Goal: Task Accomplishment & Management: Complete application form

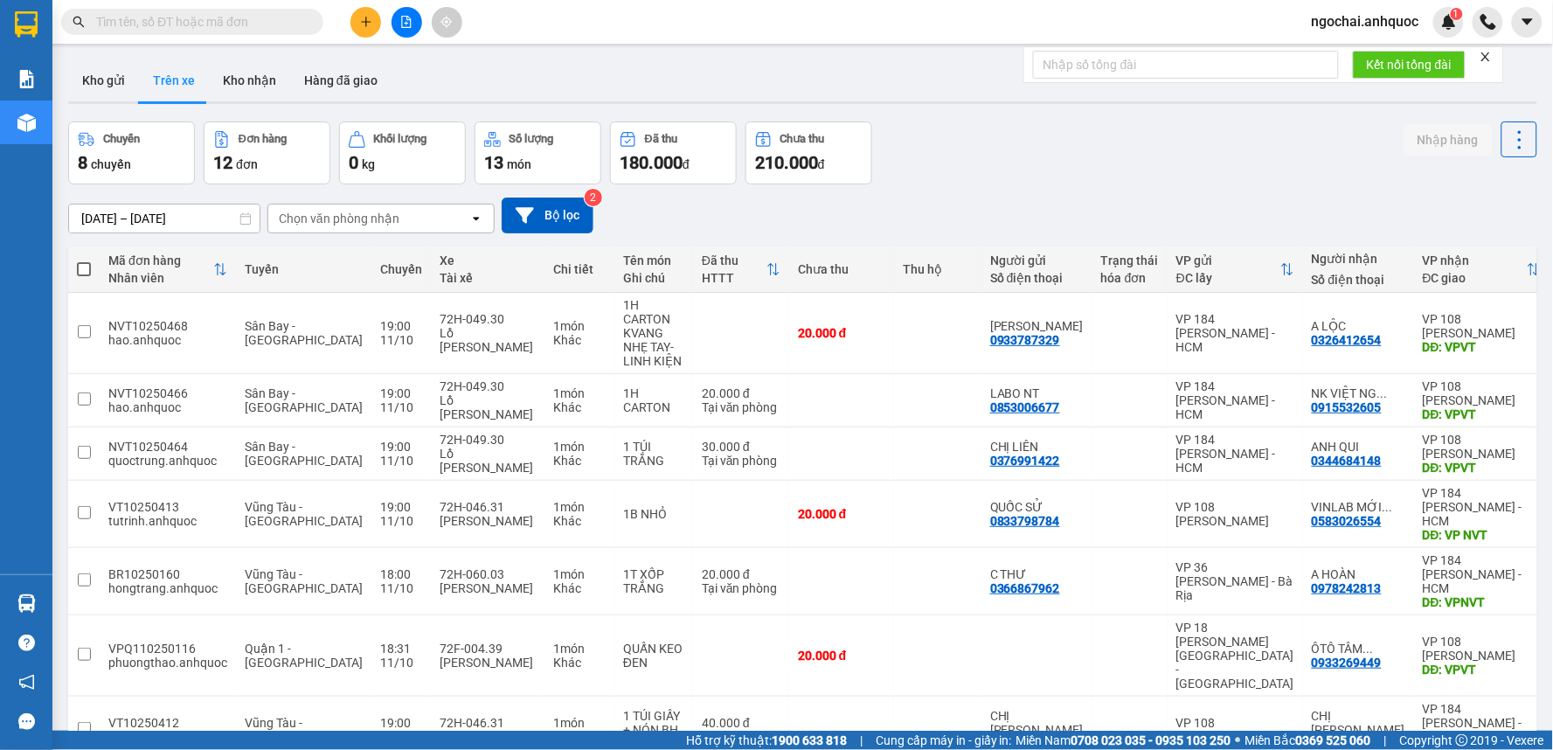
click at [248, 19] on input "text" at bounding box center [199, 21] width 206 height 19
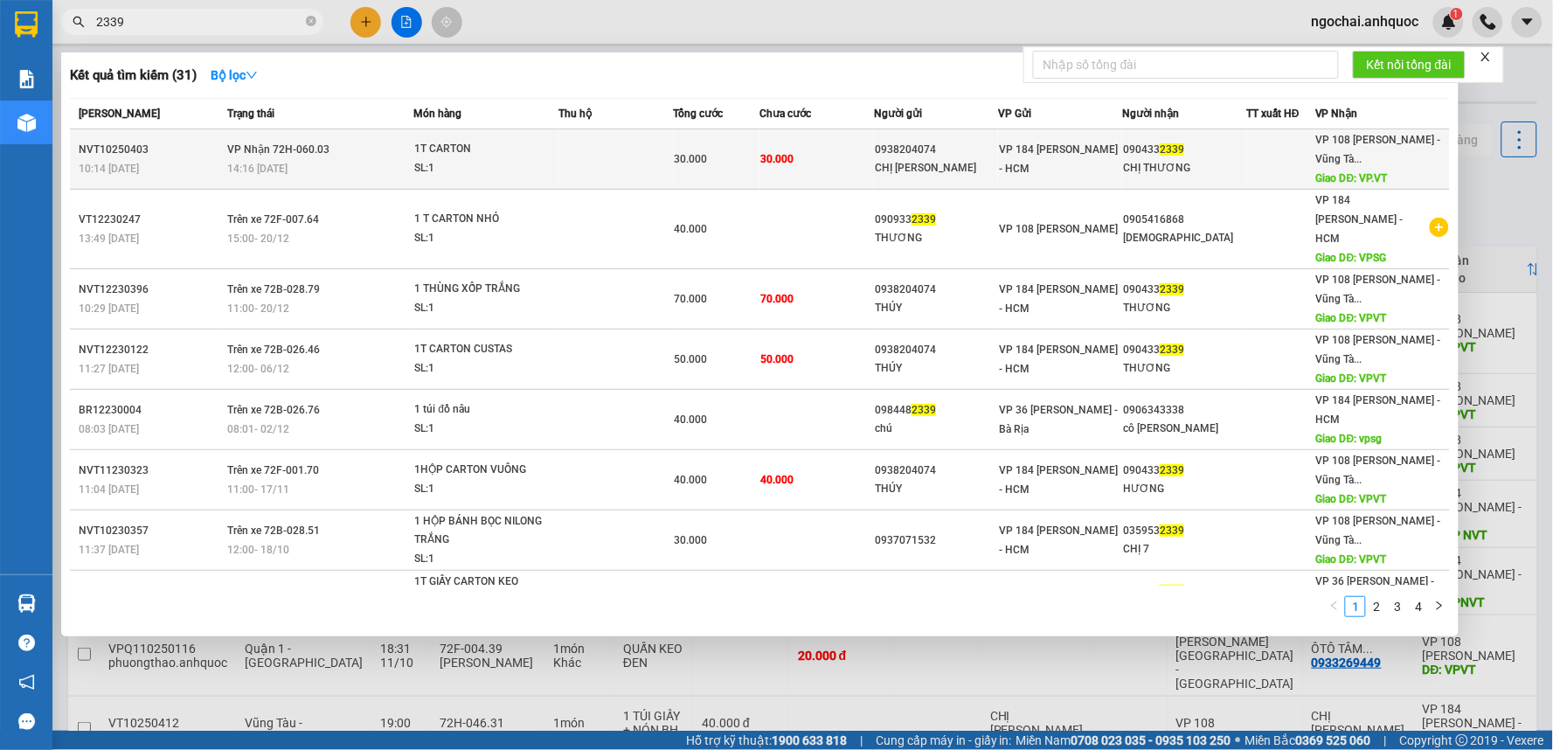
type input "2339"
click at [587, 146] on td at bounding box center [616, 159] width 115 height 60
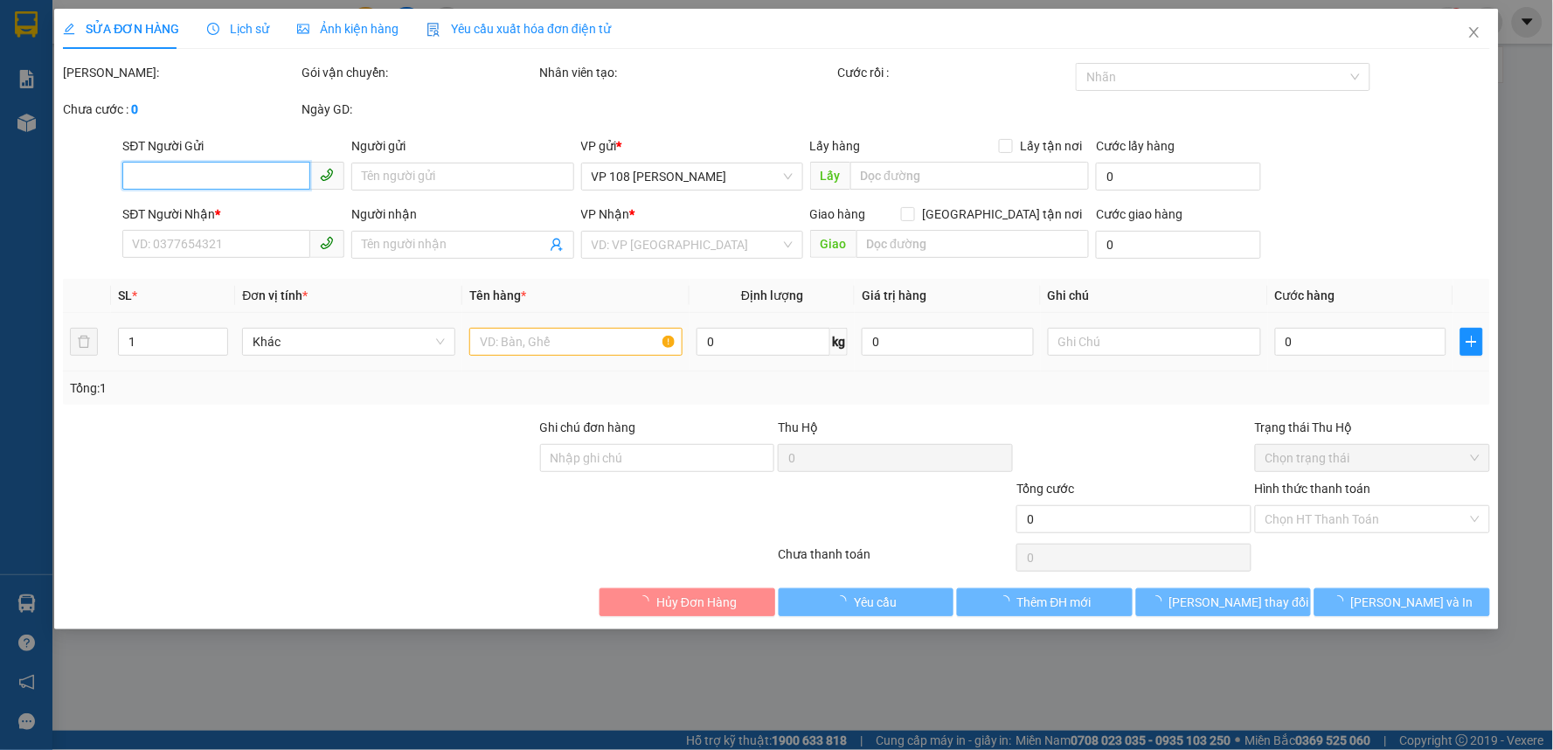
type input "0938204074"
type input "CHỊ [PERSON_NAME]"
type input "0904332339"
type input "CHỊ THƯƠNG"
type input "VP.VT"
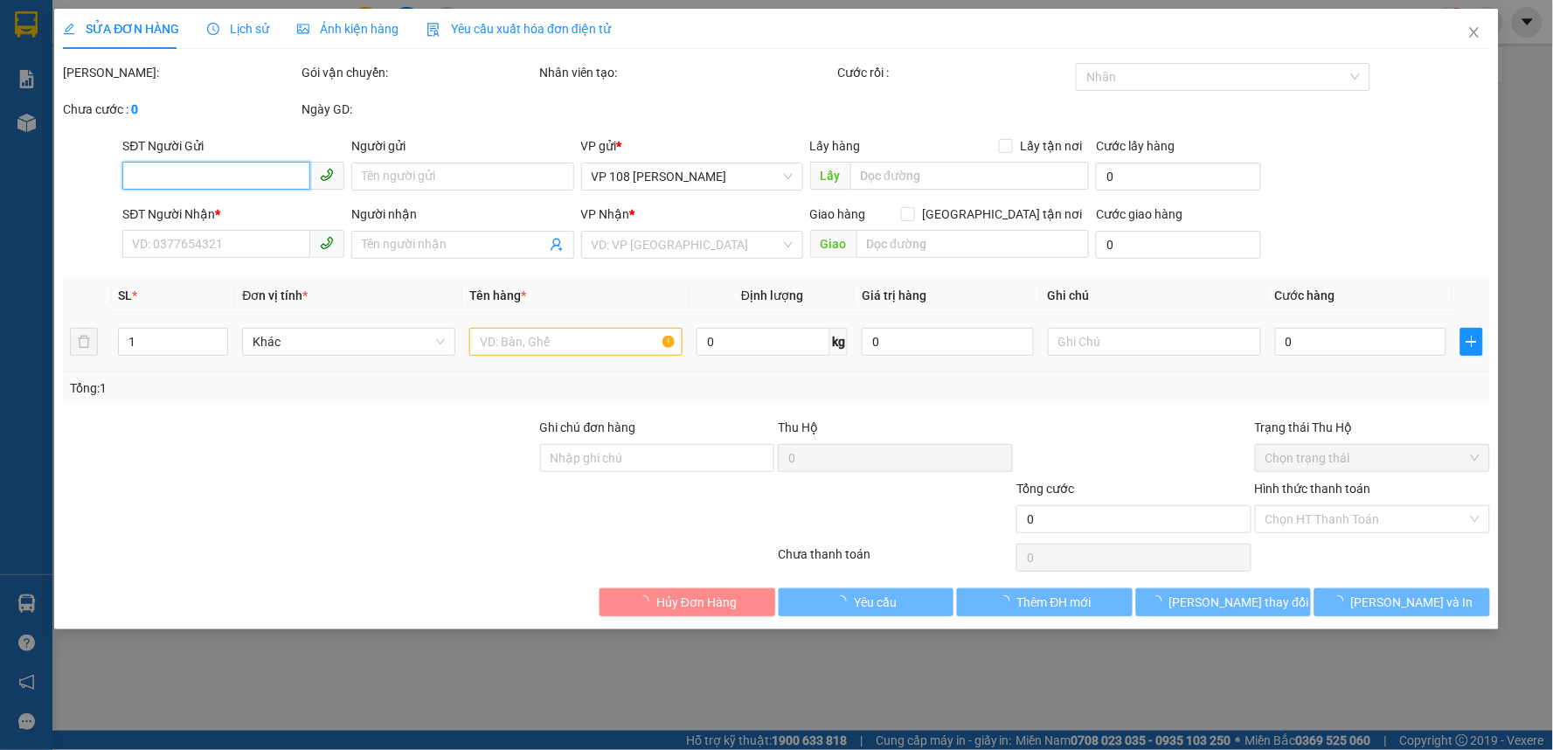
type input "30.000"
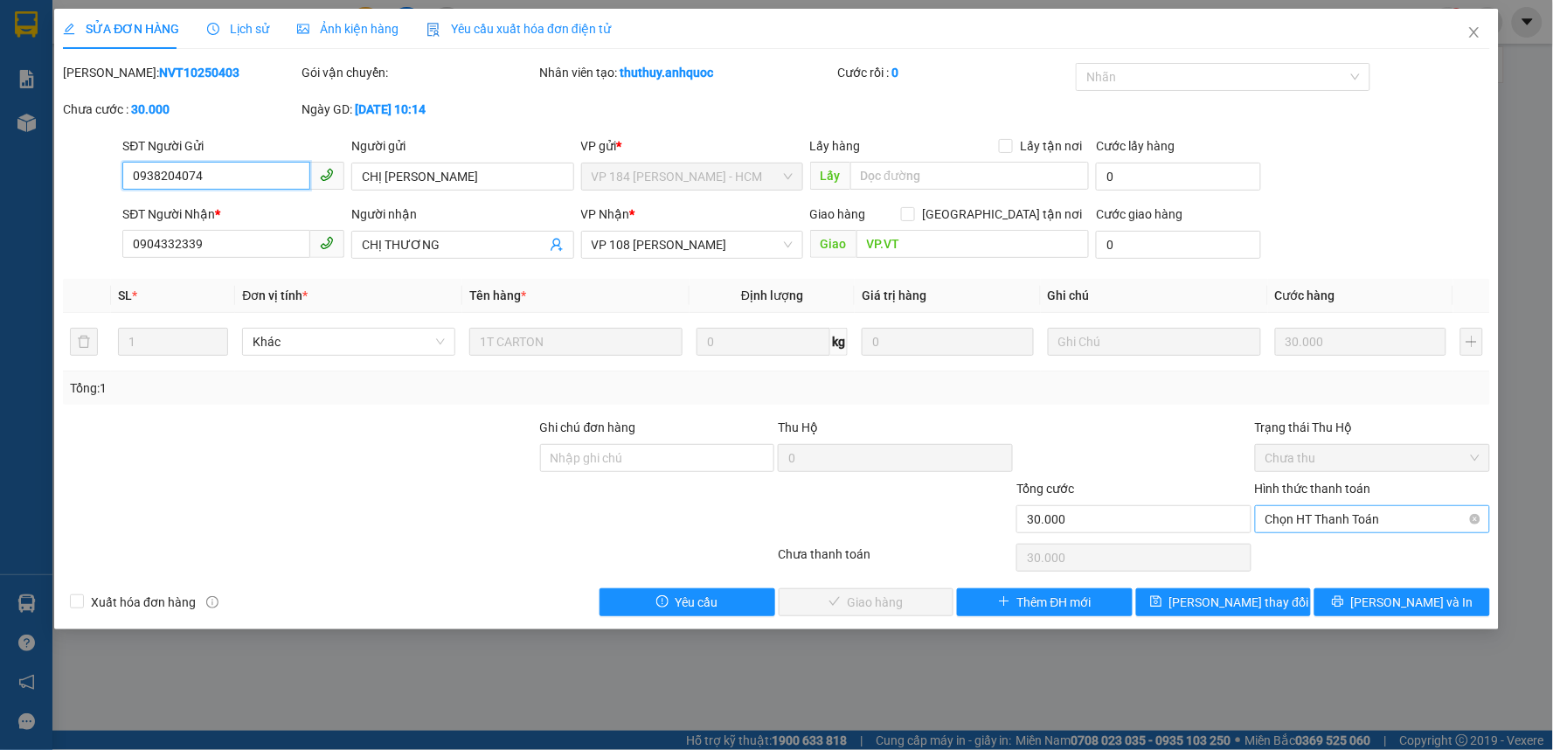
click at [1330, 525] on span "Chọn HT Thanh Toán" at bounding box center [1373, 519] width 214 height 26
click at [1326, 548] on div "Tại văn phòng" at bounding box center [1374, 554] width 214 height 19
type input "0"
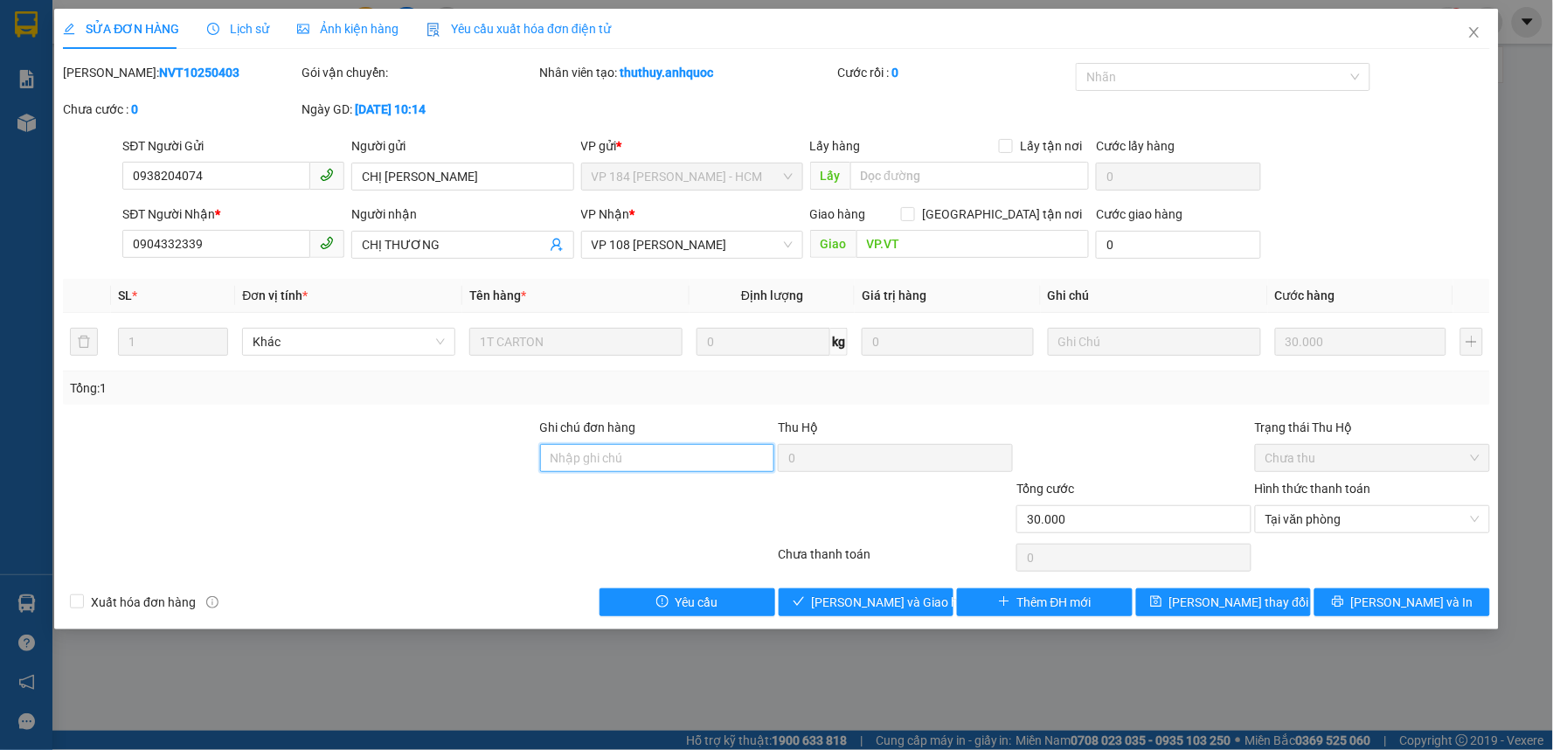
click at [677, 448] on input "Ghi chú đơn hàng" at bounding box center [657, 458] width 235 height 28
drag, startPoint x: 590, startPoint y: 453, endPoint x: 661, endPoint y: 455, distance: 70.9
click at [661, 455] on input "CK SCB 28/3" at bounding box center [657, 458] width 235 height 28
type input "CK SCB 11/10"
click at [124, 596] on span "Xuất hóa đơn hàng" at bounding box center [143, 602] width 119 height 19
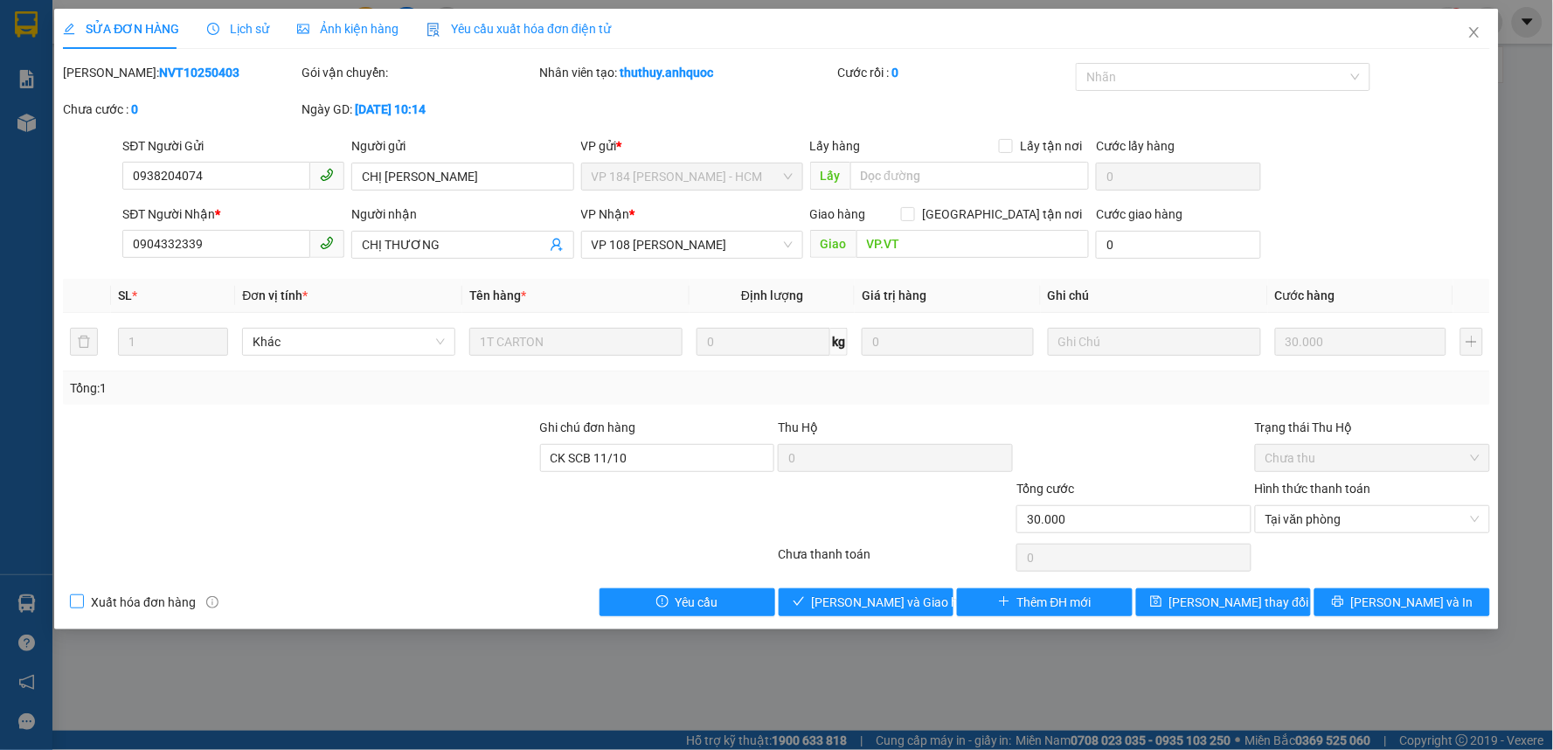
click at [82, 596] on input "Xuất hóa đơn hàng" at bounding box center [76, 600] width 12 height 12
checkbox input "true"
click at [171, 76] on b "NVT10250403" at bounding box center [199, 73] width 80 height 14
copy b "NVT10250403"
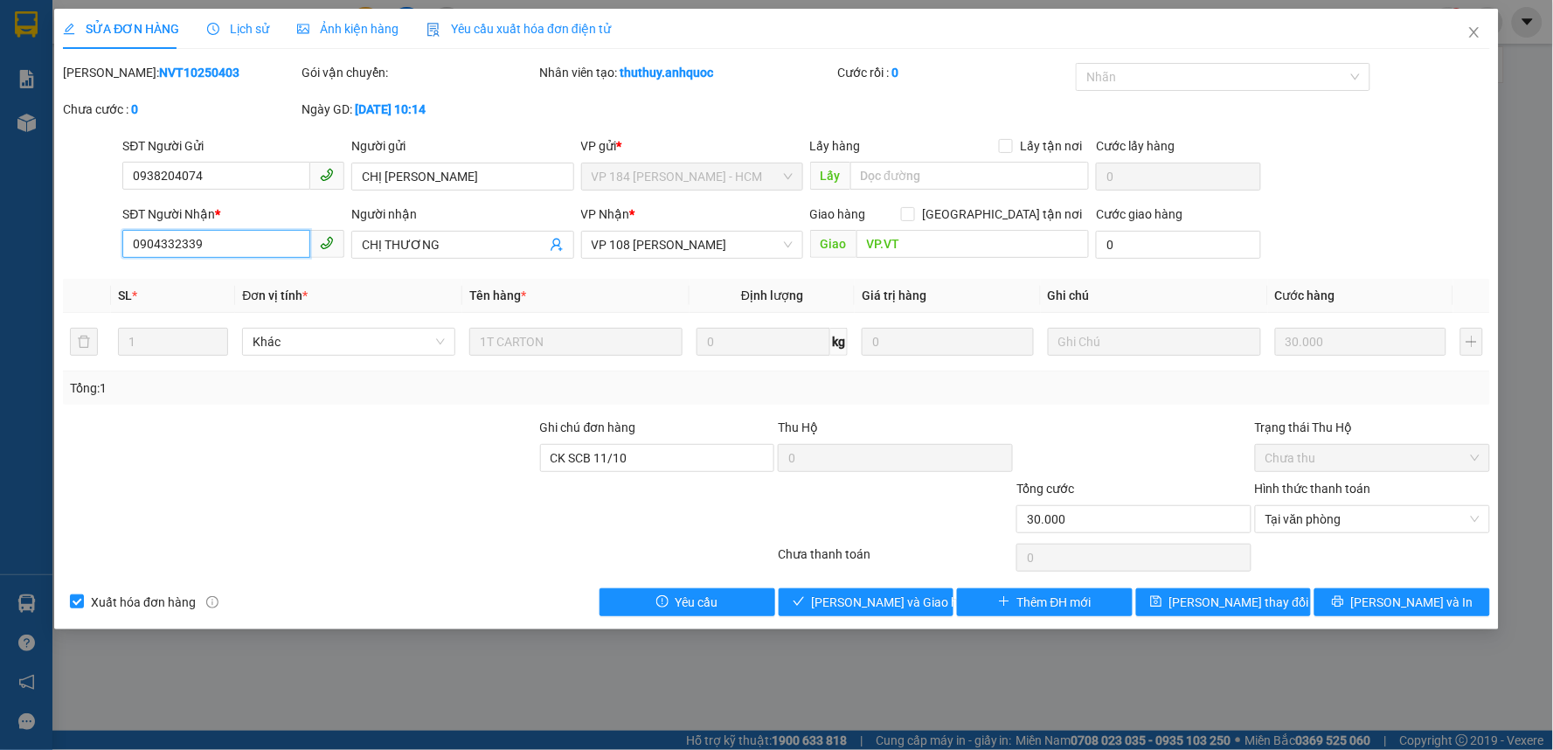
click at [280, 246] on input "0904332339" at bounding box center [216, 244] width 188 height 28
click at [854, 594] on span "[PERSON_NAME] và Giao hàng" at bounding box center [896, 602] width 168 height 19
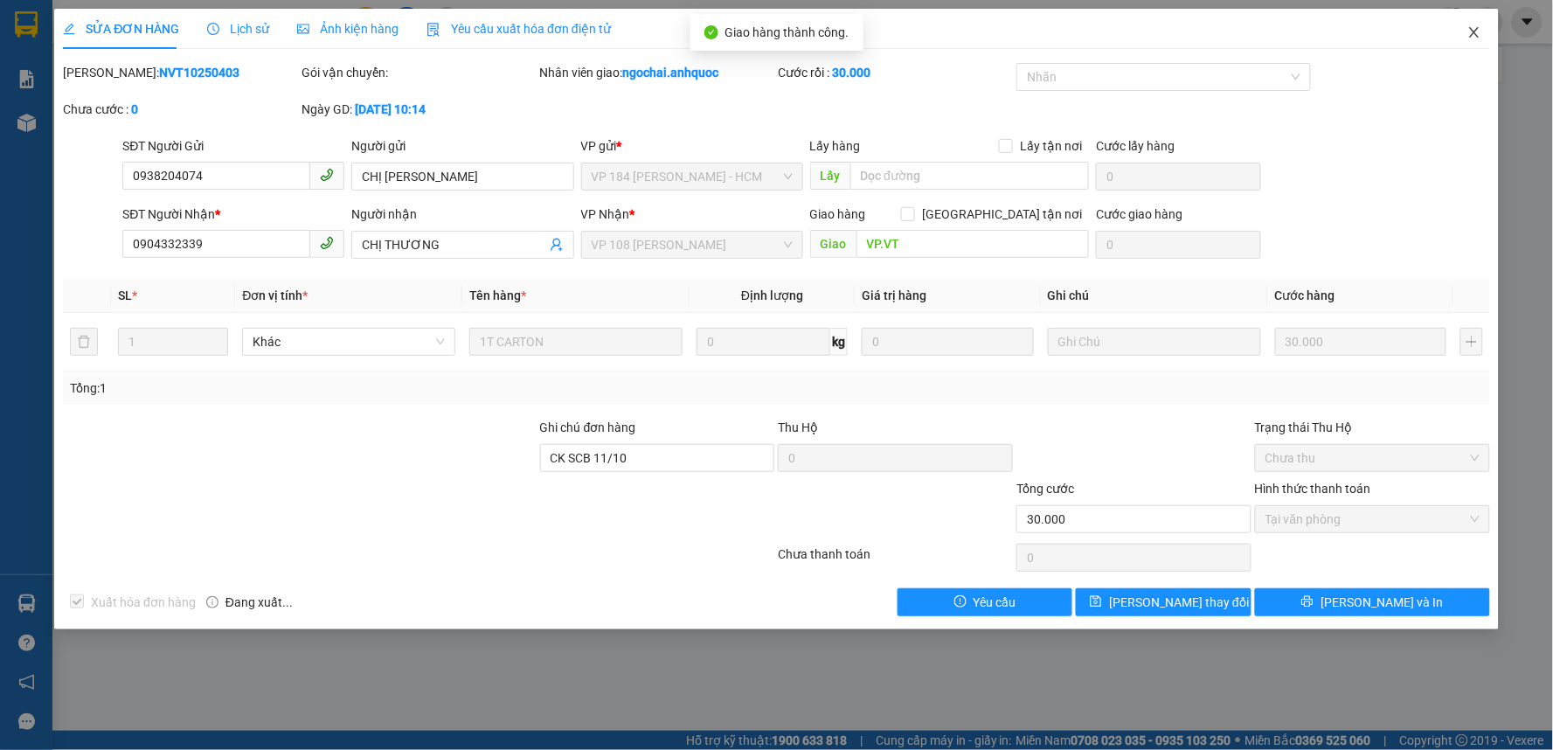
click at [1480, 31] on icon "close" at bounding box center [1475, 32] width 14 height 14
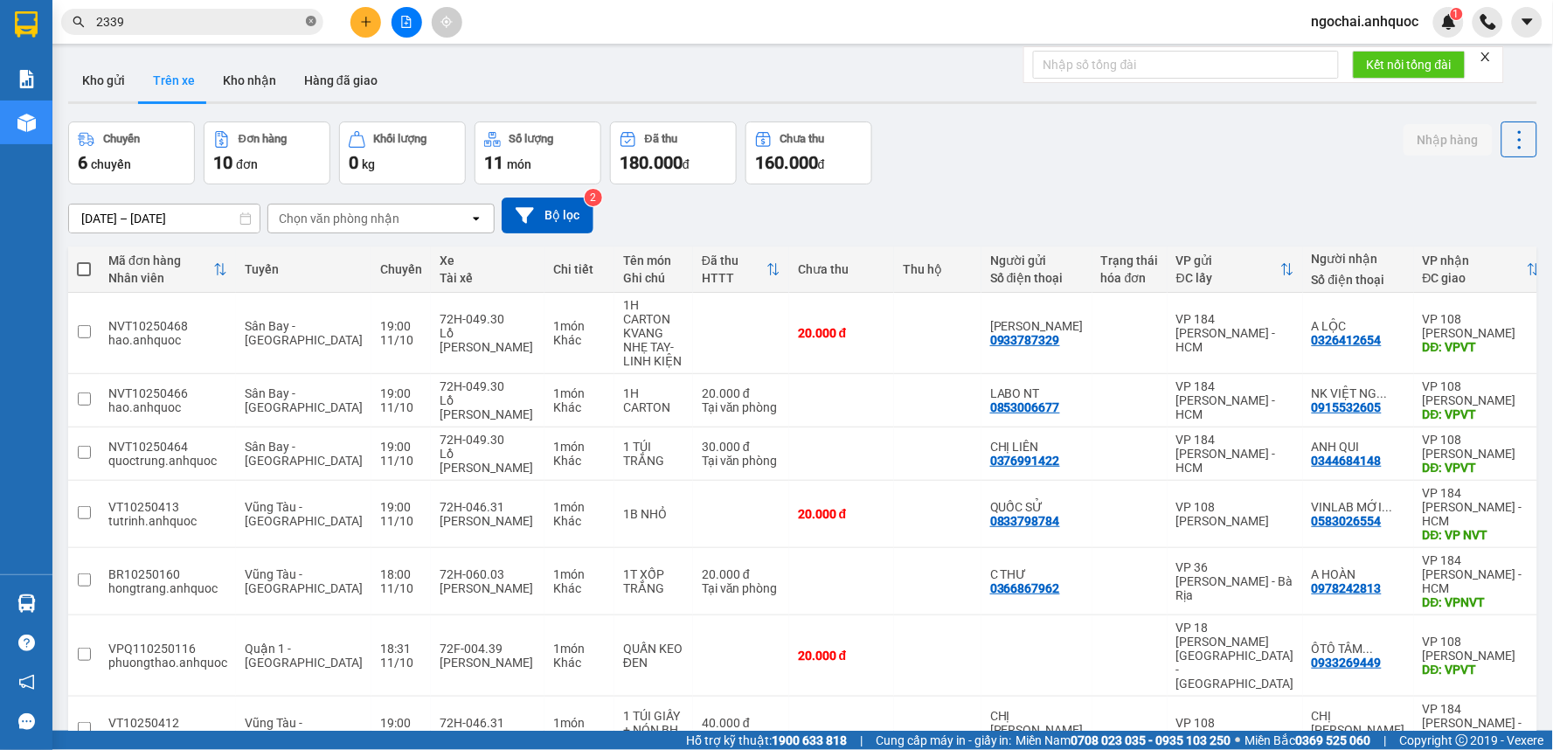
click at [313, 16] on icon "close-circle" at bounding box center [311, 21] width 10 height 10
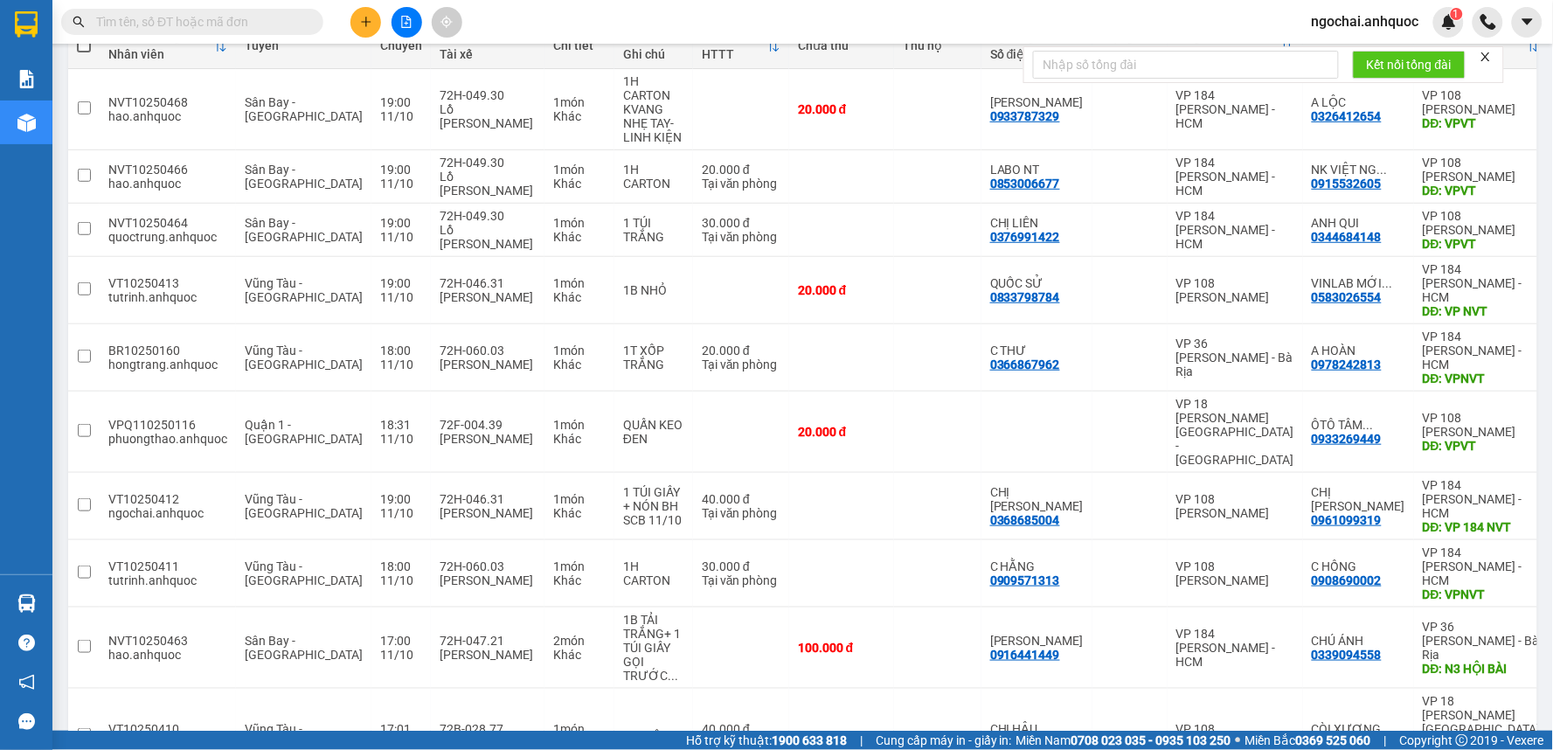
click at [1452, 641] on span "100 / trang" at bounding box center [1457, 649] width 63 height 17
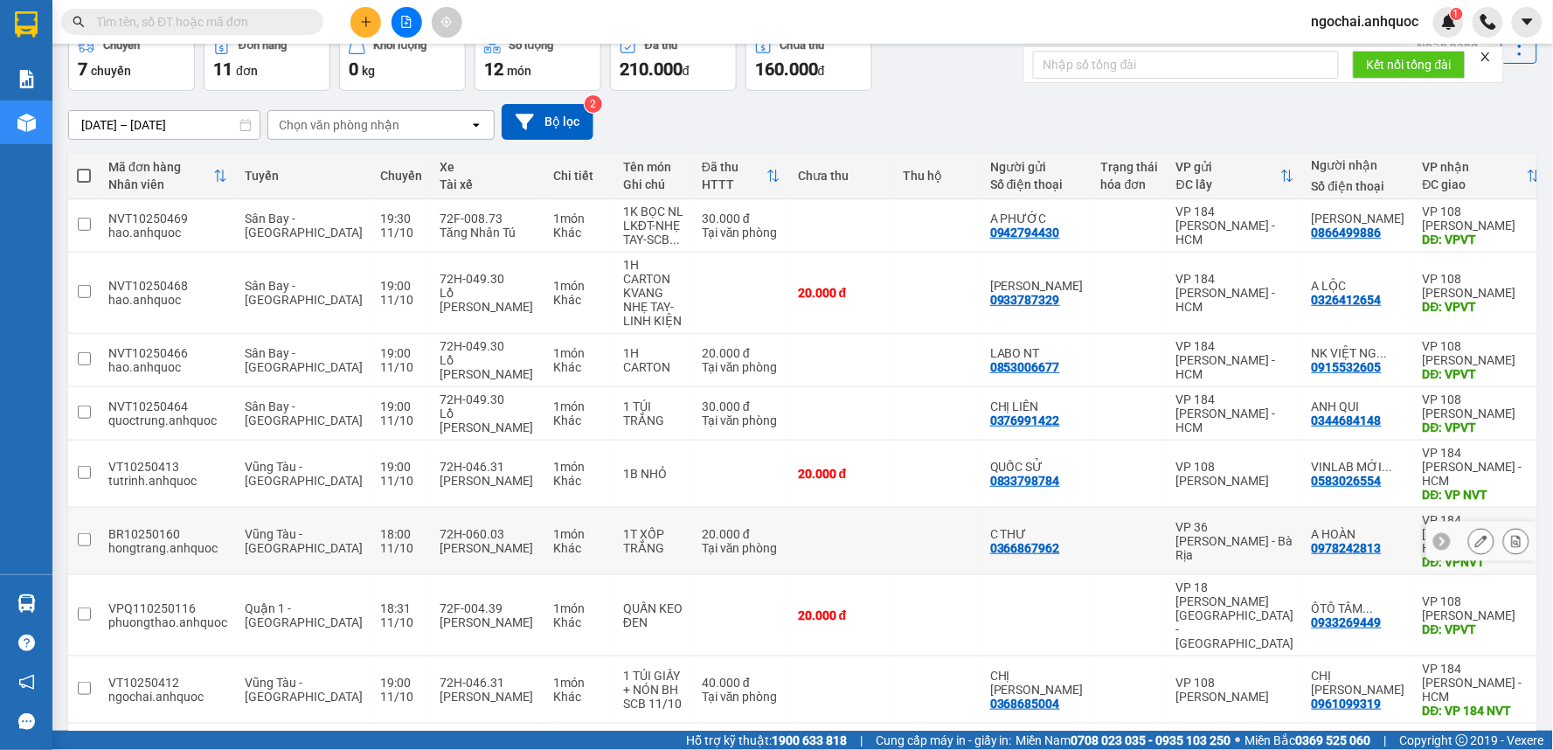
scroll to position [0, 0]
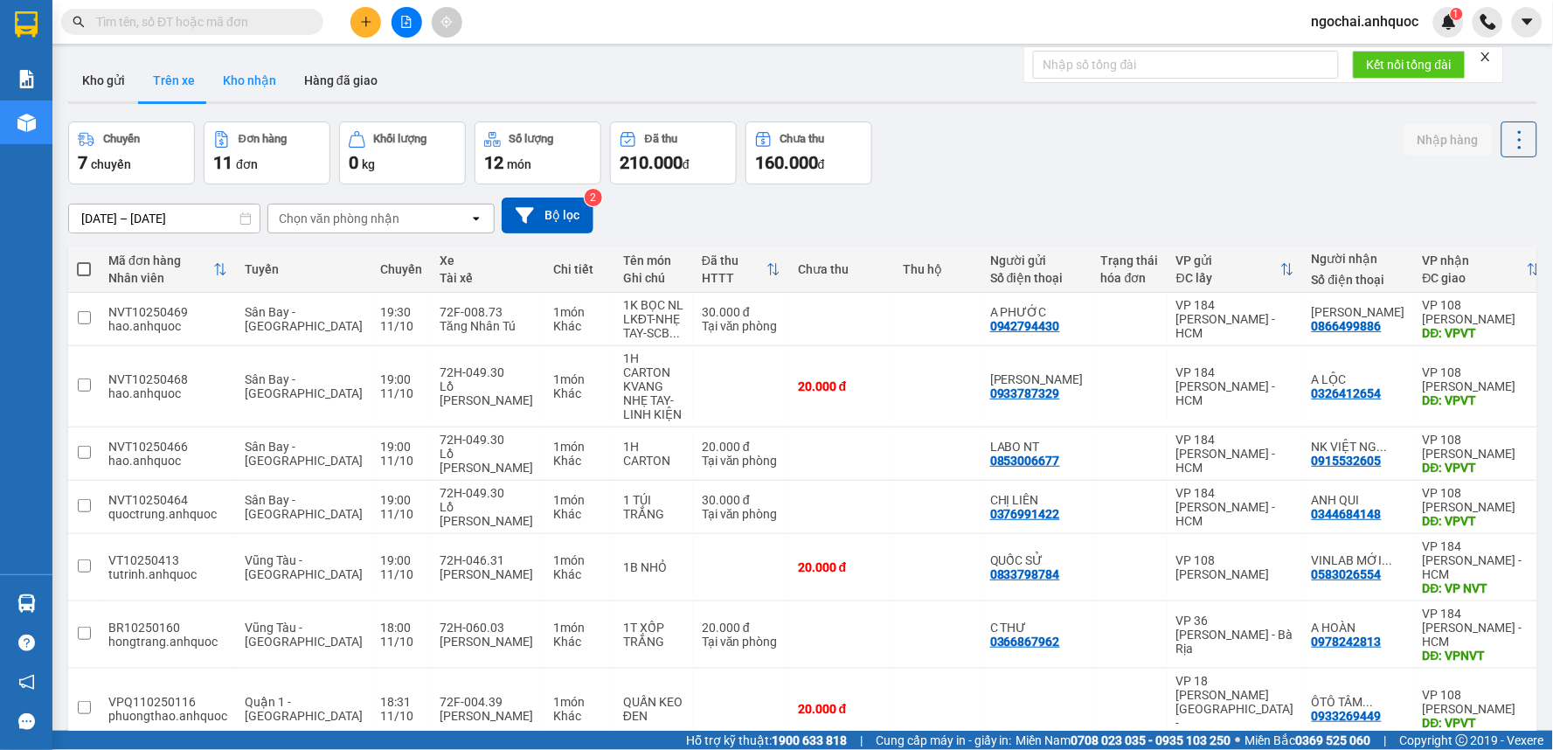
click at [265, 84] on button "Kho nhận" at bounding box center [249, 80] width 81 height 42
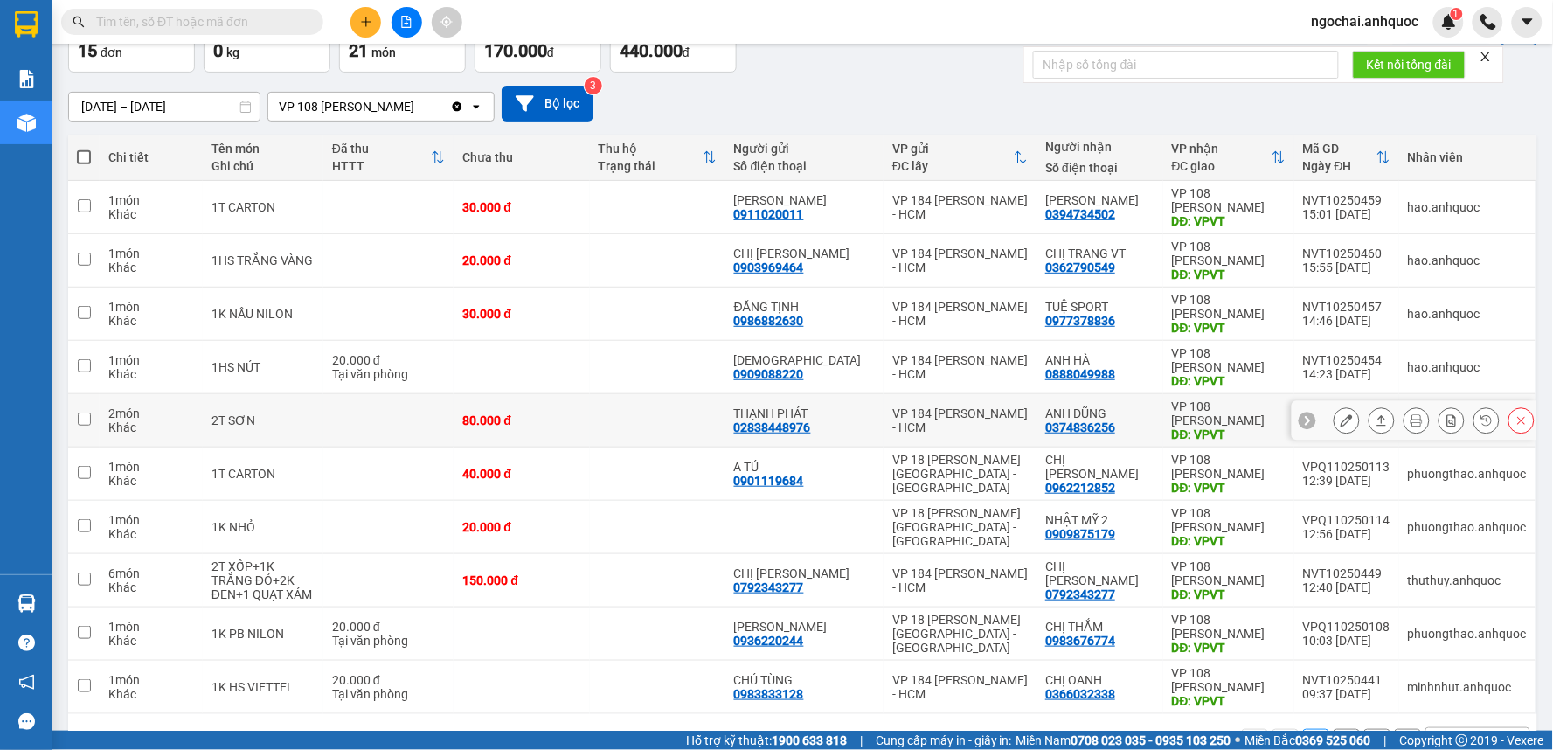
scroll to position [168, 0]
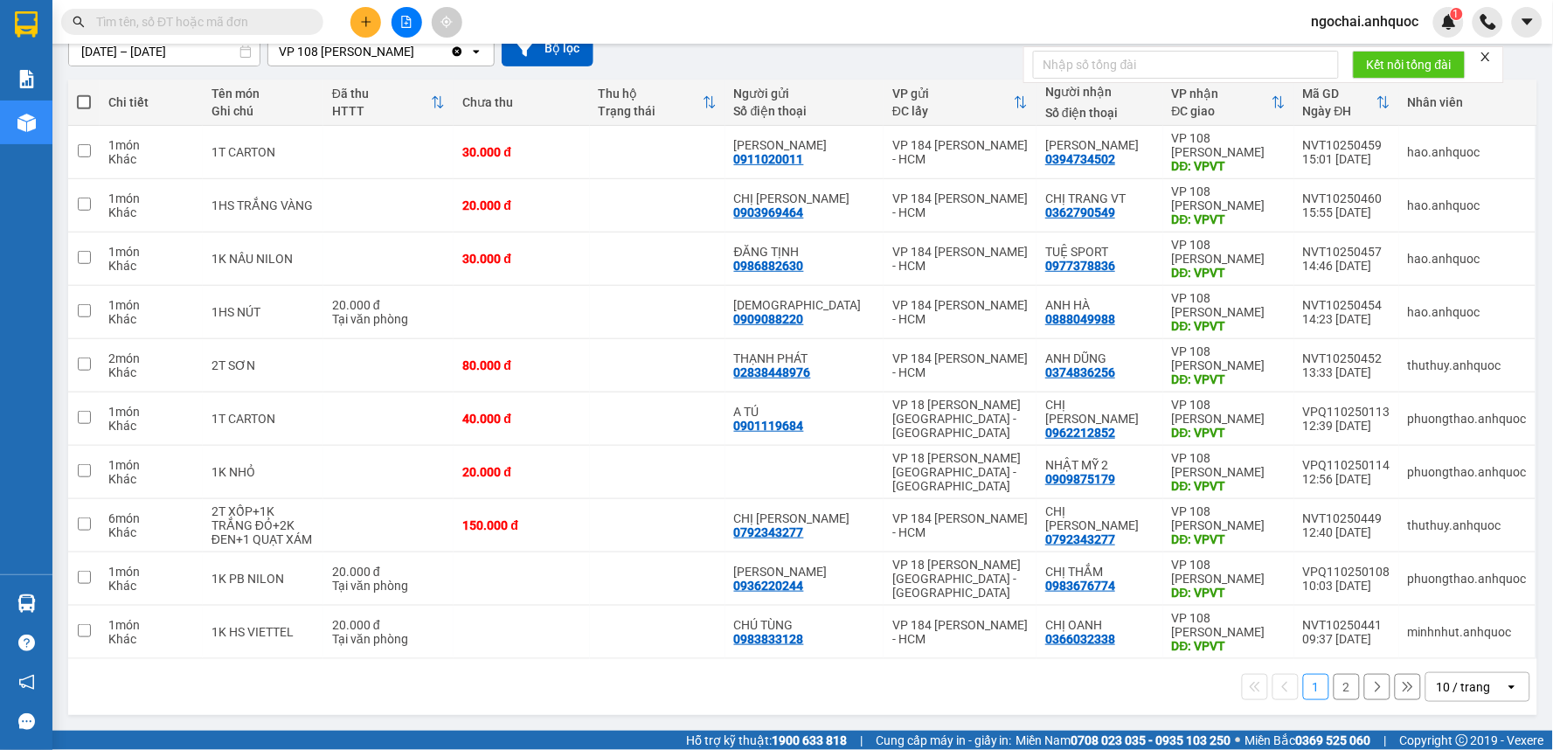
click at [1452, 684] on div "10 / trang" at bounding box center [1464, 686] width 54 height 17
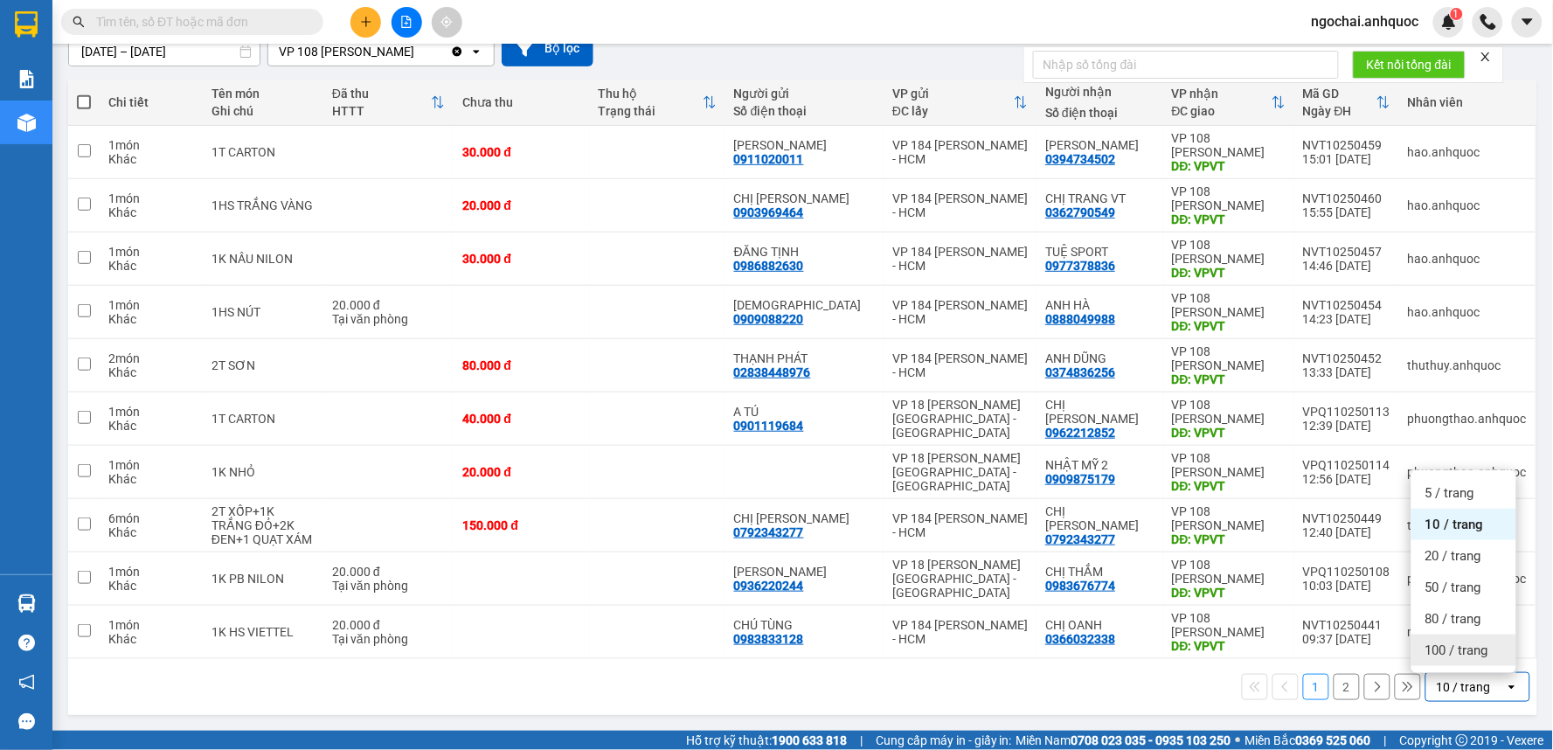
click at [1428, 651] on span "100 / trang" at bounding box center [1457, 650] width 63 height 17
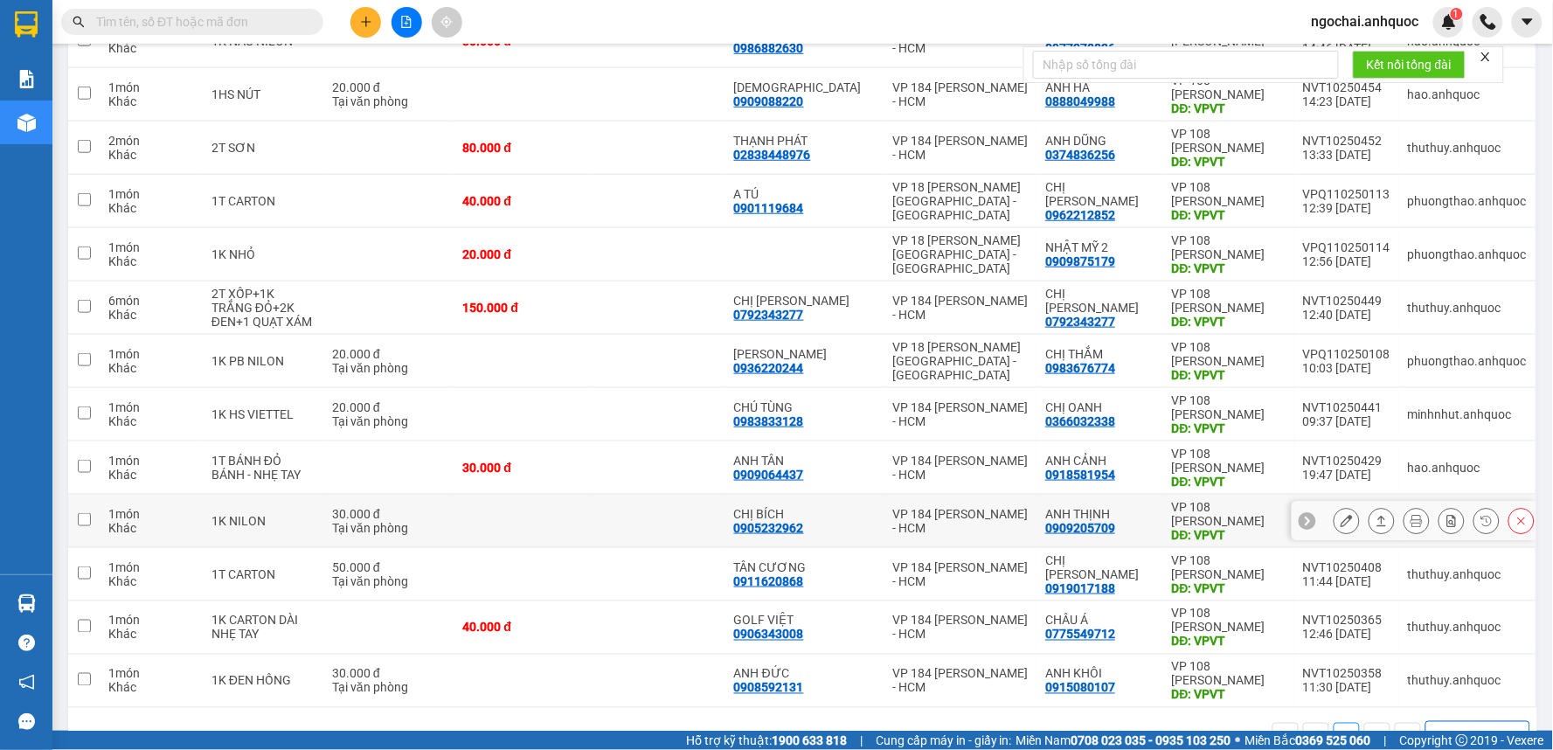
scroll to position [0, 0]
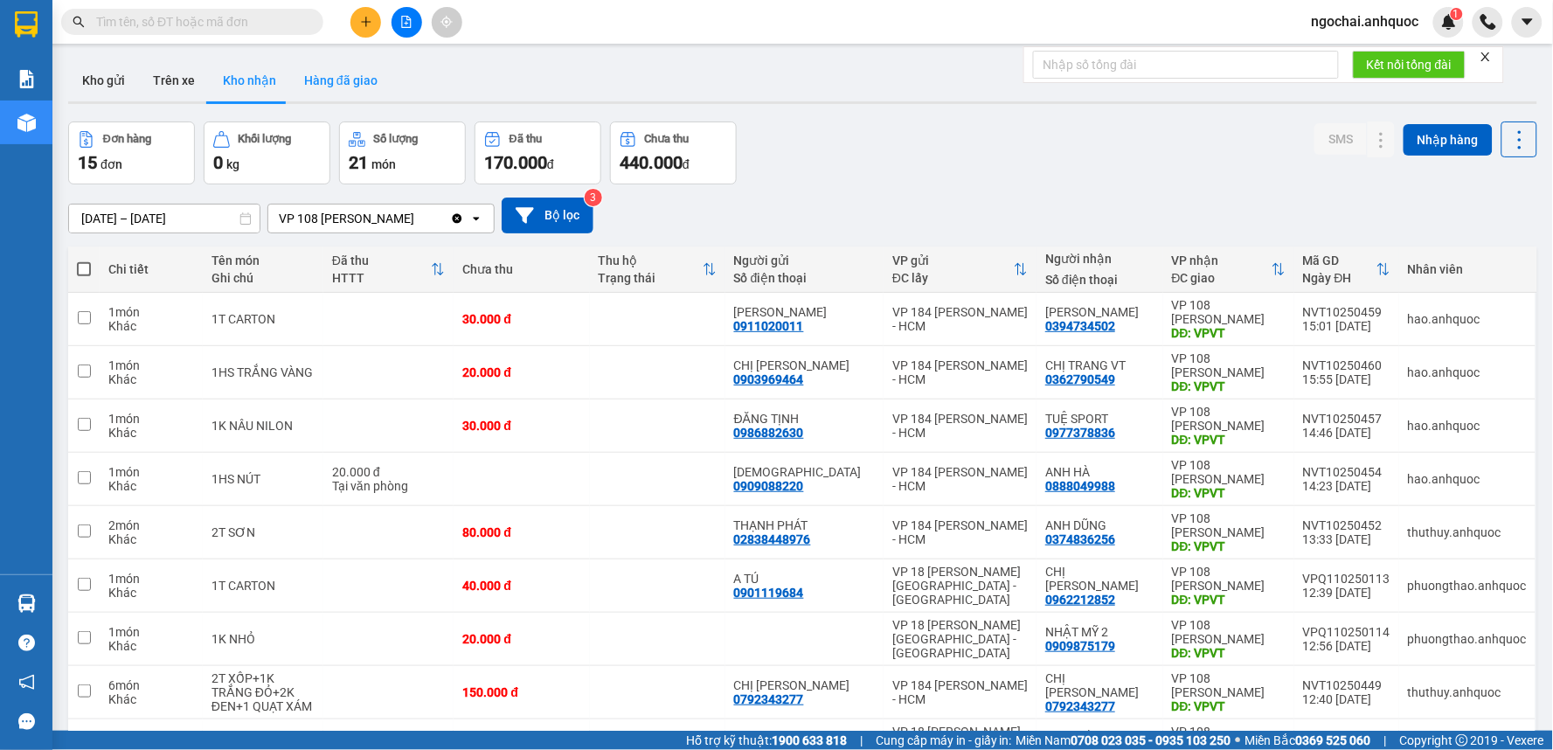
click at [362, 86] on button "Hàng đã giao" at bounding box center [340, 80] width 101 height 42
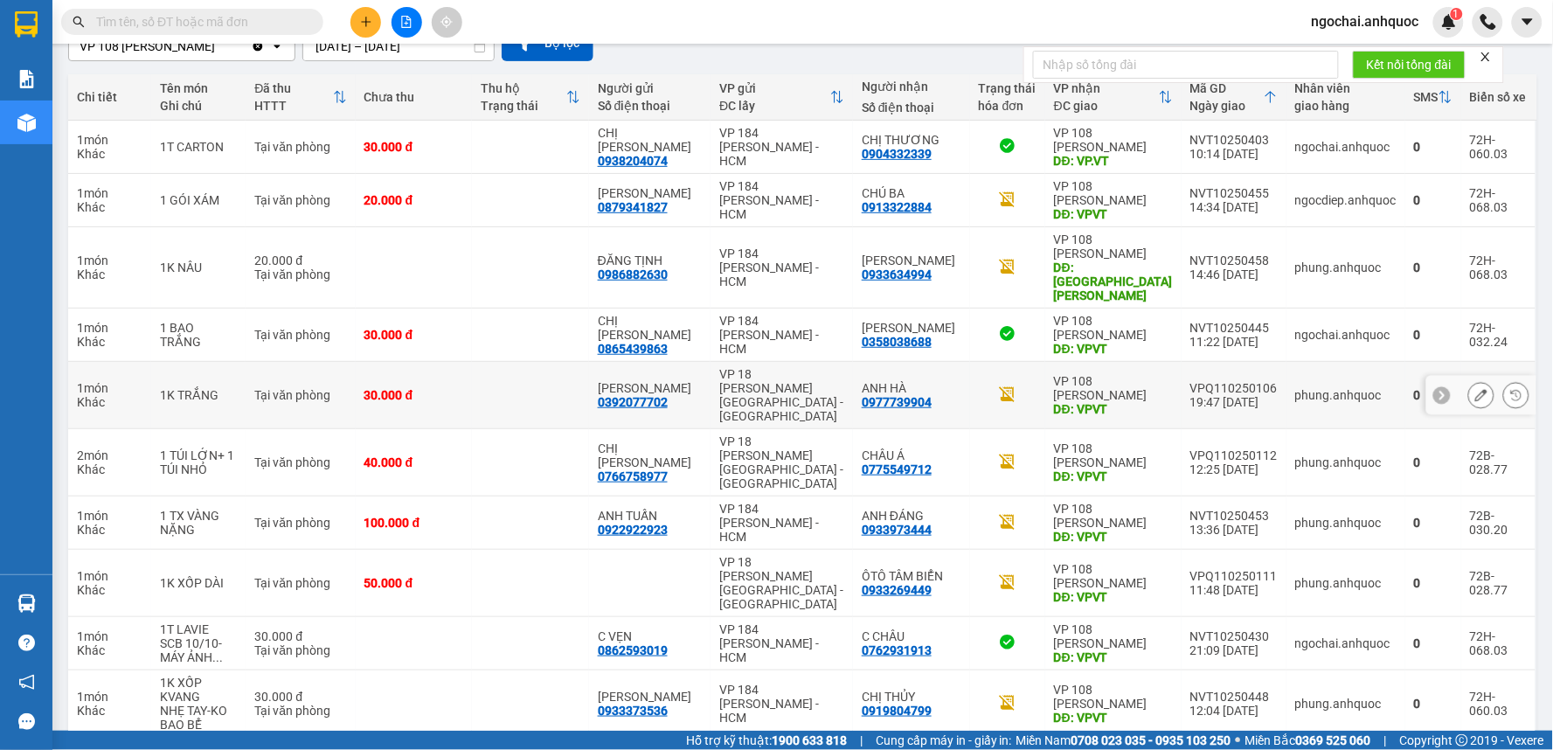
scroll to position [181, 0]
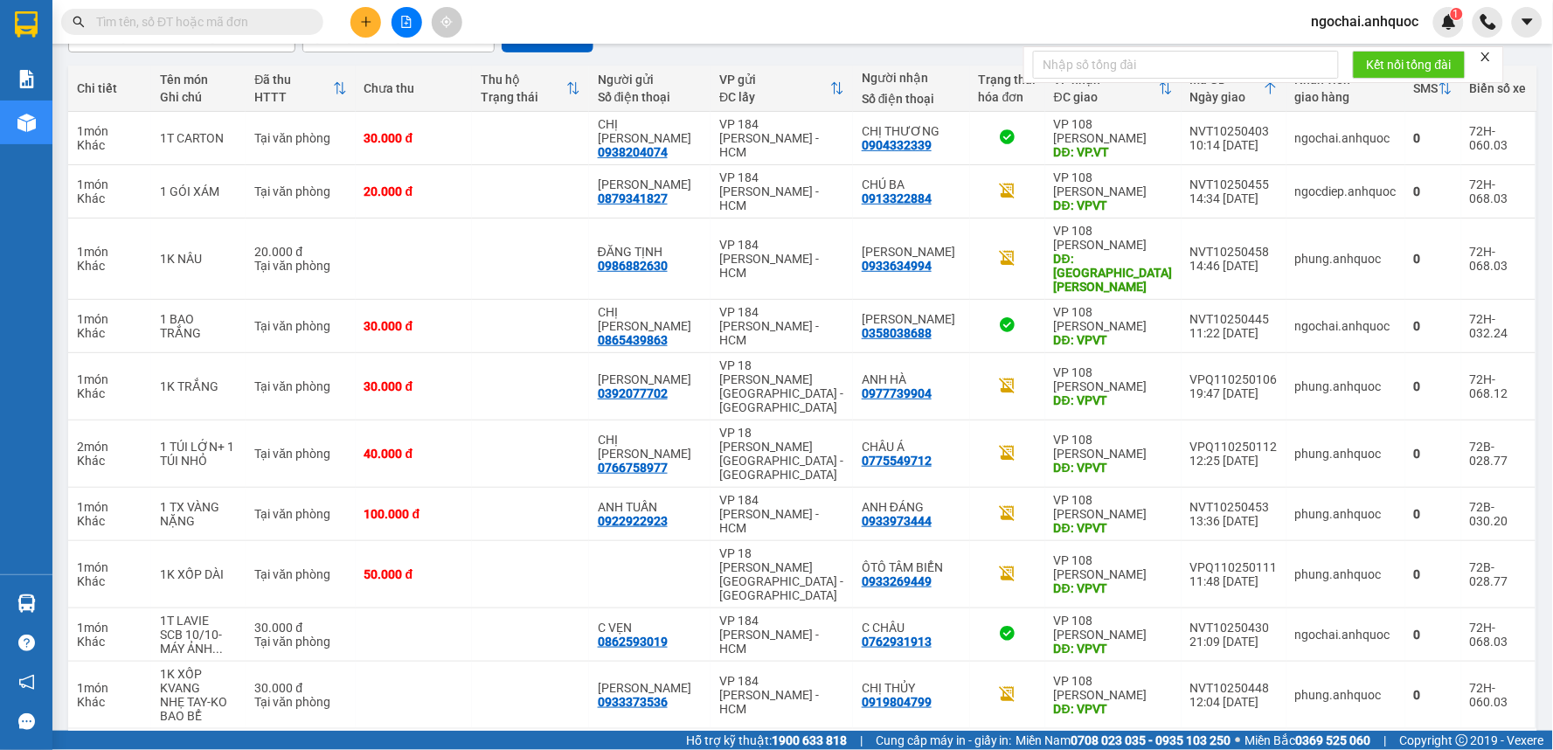
click at [1430, 743] on div "10 / trang" at bounding box center [1466, 757] width 79 height 28
click at [1430, 648] on span "100 / trang" at bounding box center [1457, 650] width 63 height 17
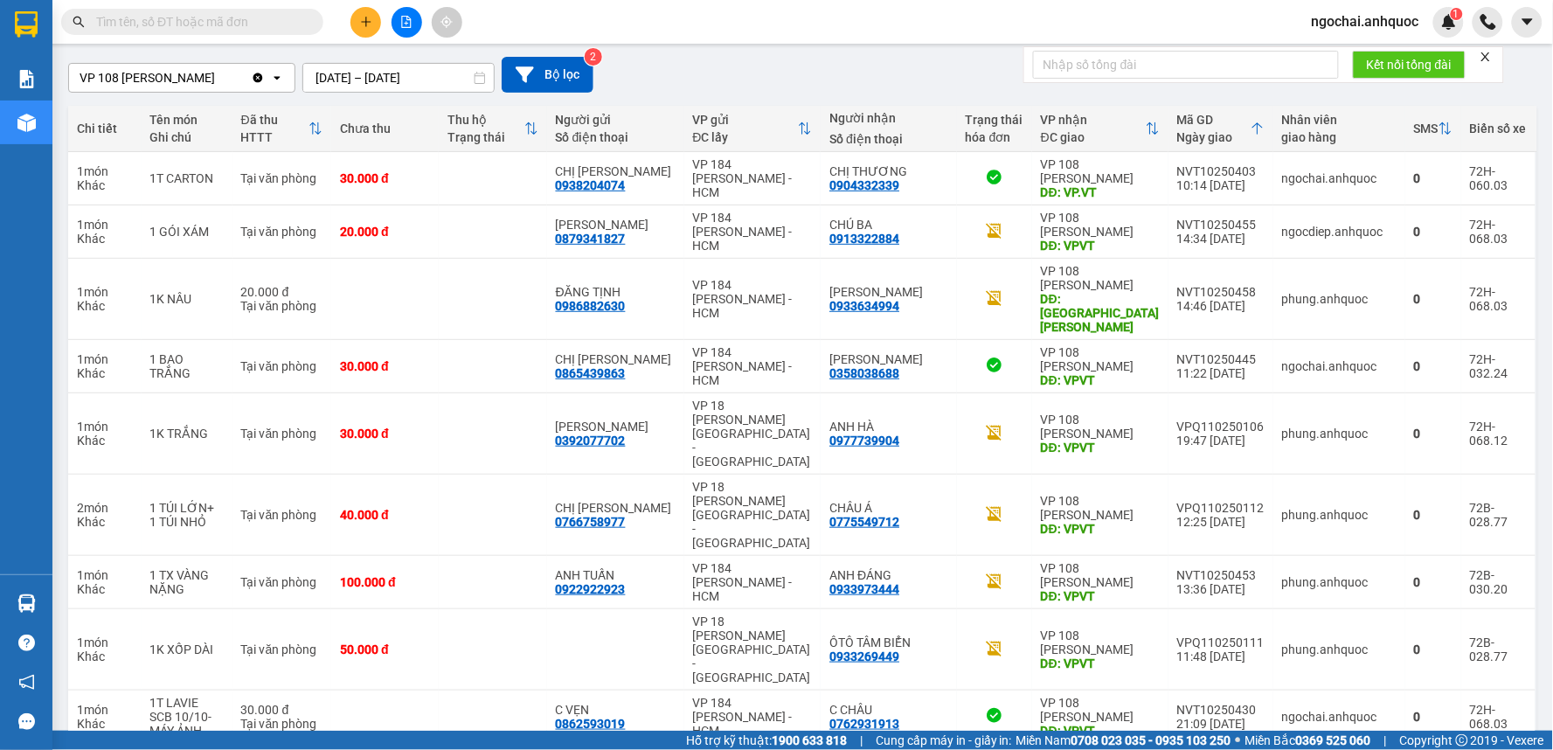
scroll to position [0, 0]
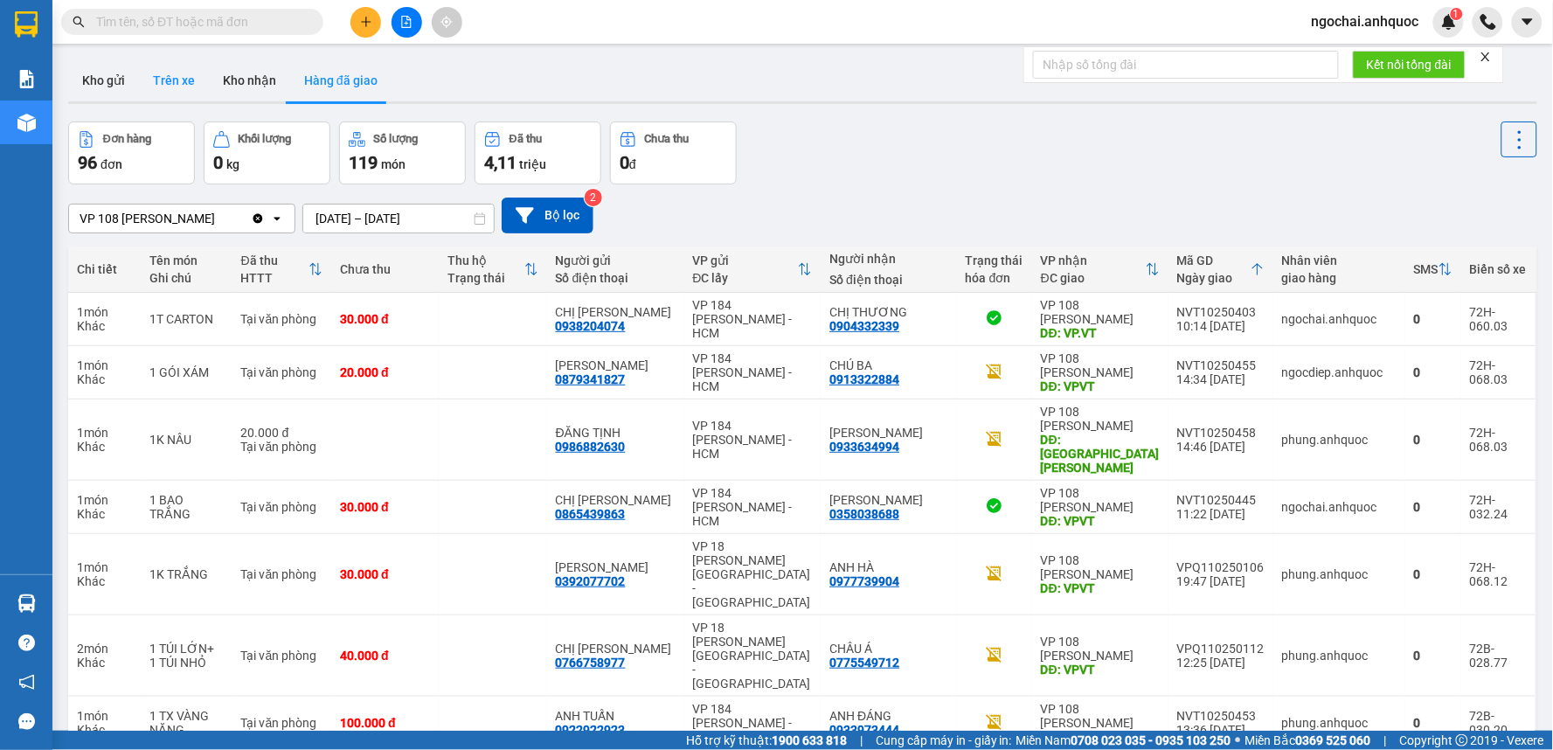
click at [171, 91] on button "Trên xe" at bounding box center [174, 80] width 70 height 42
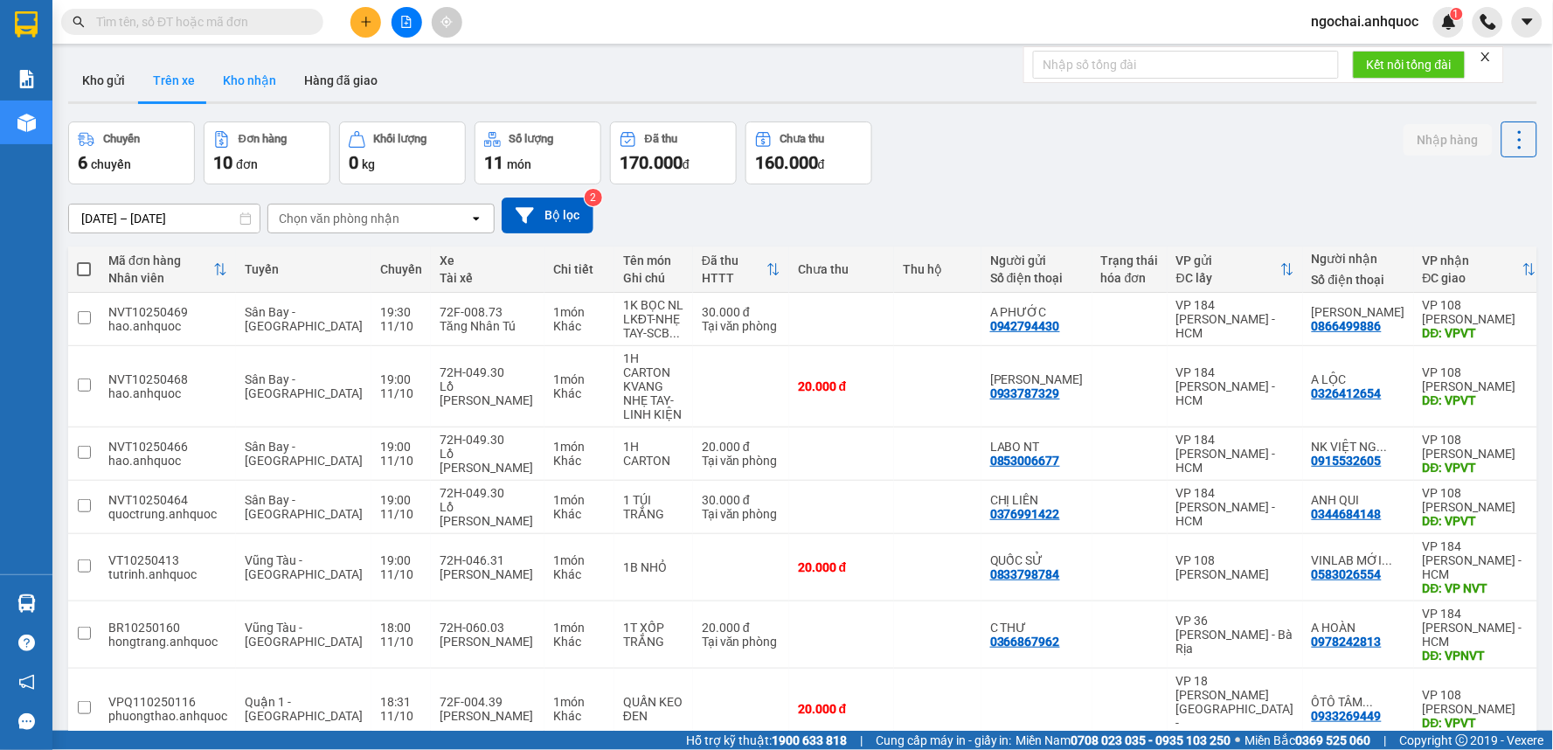
click at [247, 73] on button "Kho nhận" at bounding box center [249, 80] width 81 height 42
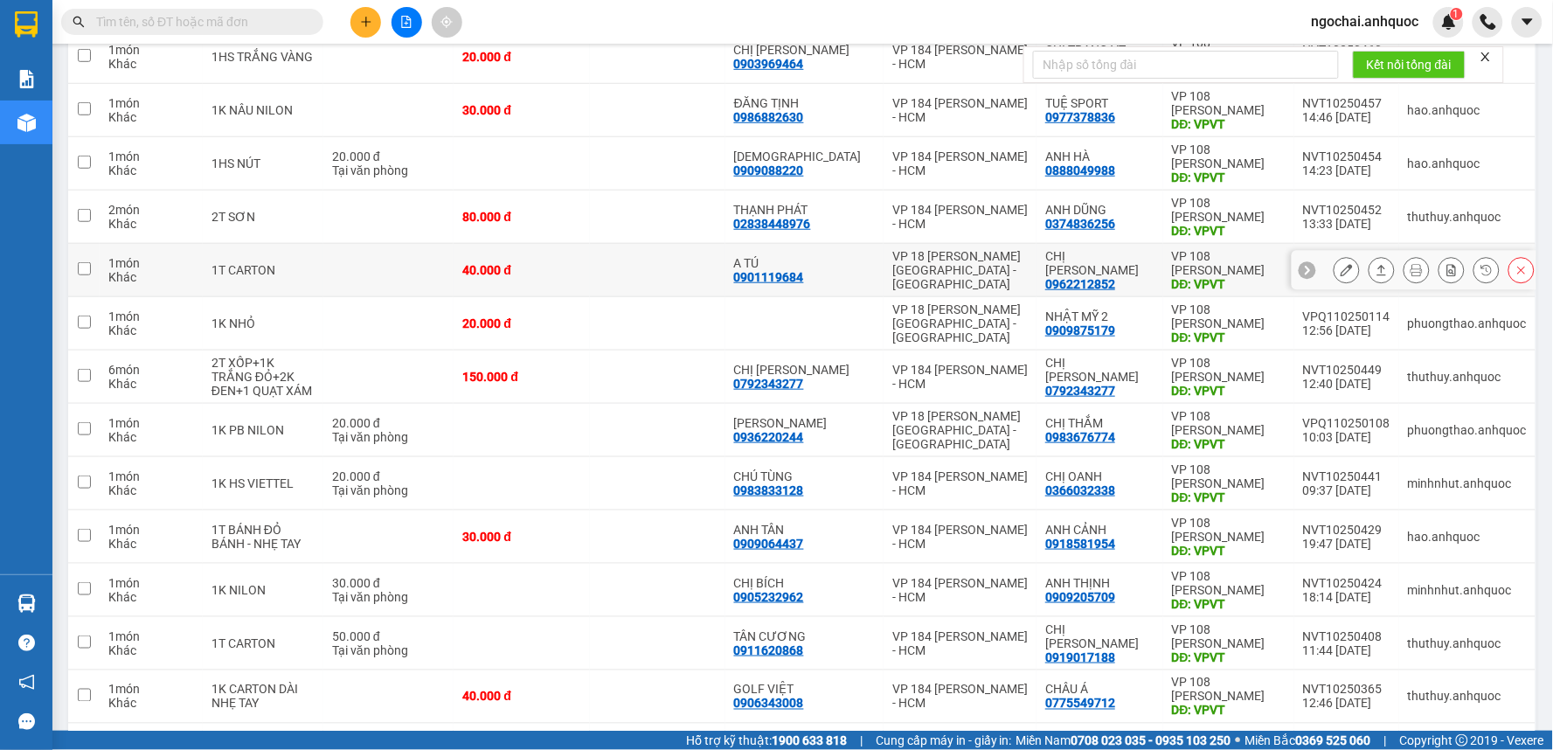
scroll to position [434, 0]
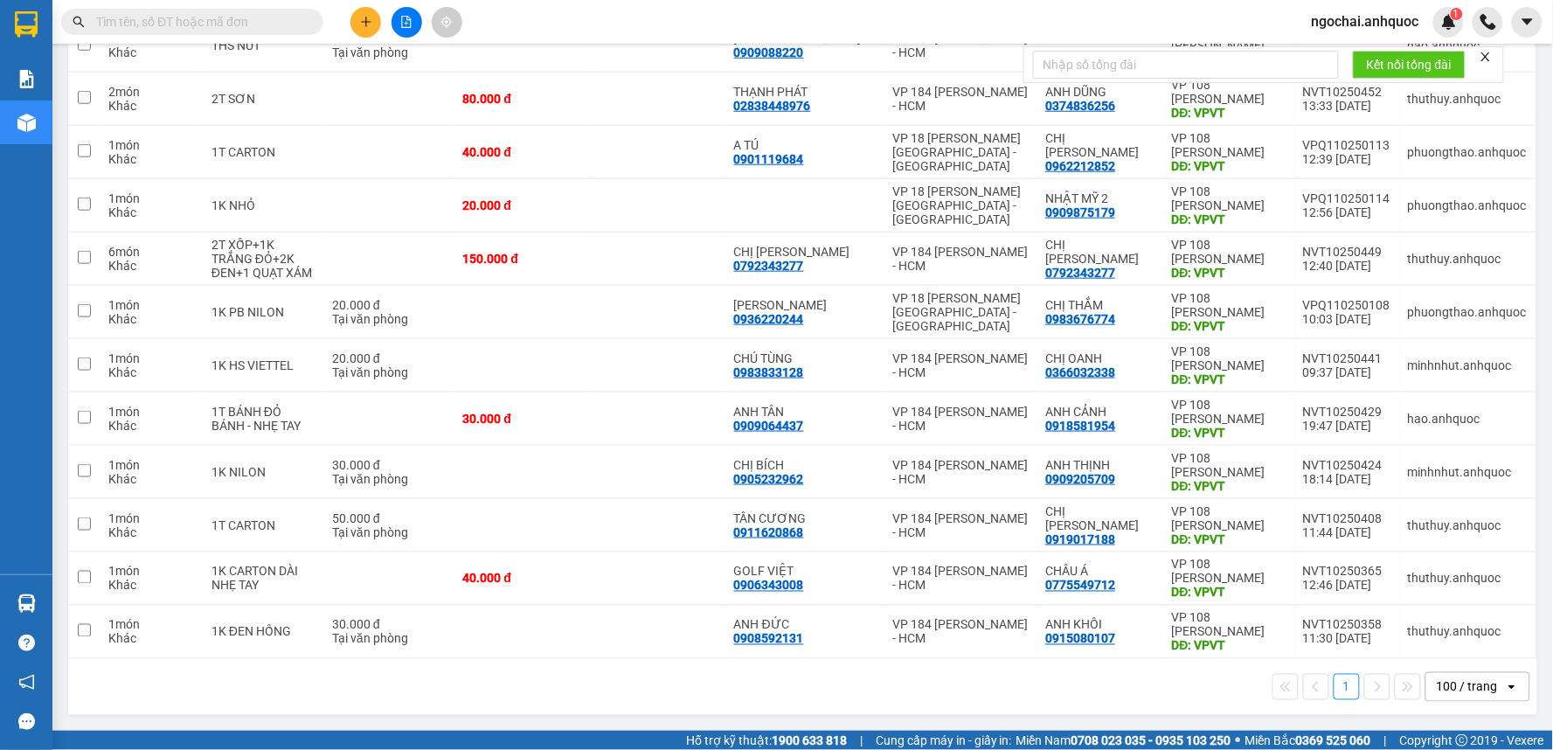
click at [1463, 691] on div "100 / trang" at bounding box center [1467, 686] width 61 height 17
click at [1457, 653] on span "100 / trang" at bounding box center [1459, 650] width 66 height 17
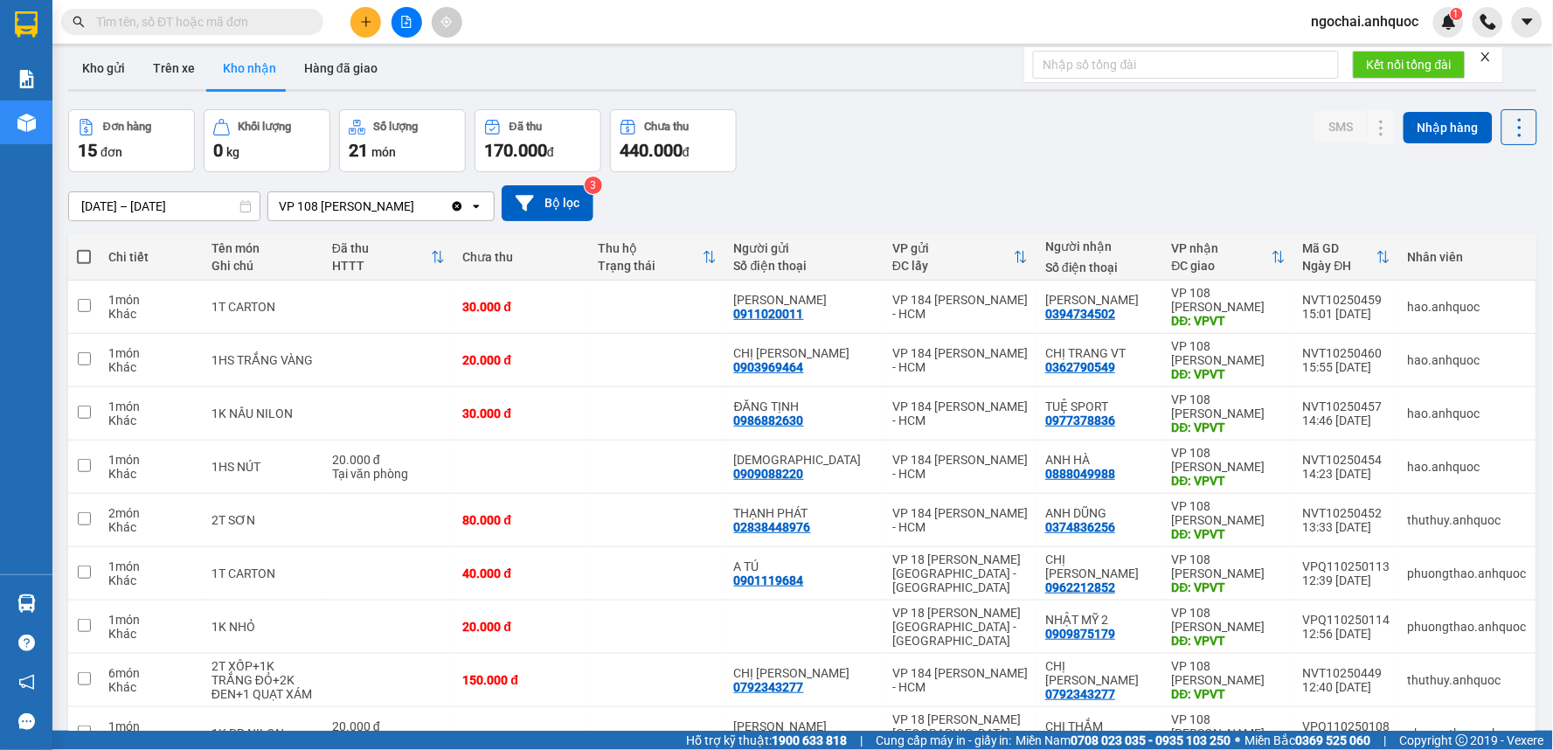
scroll to position [0, 0]
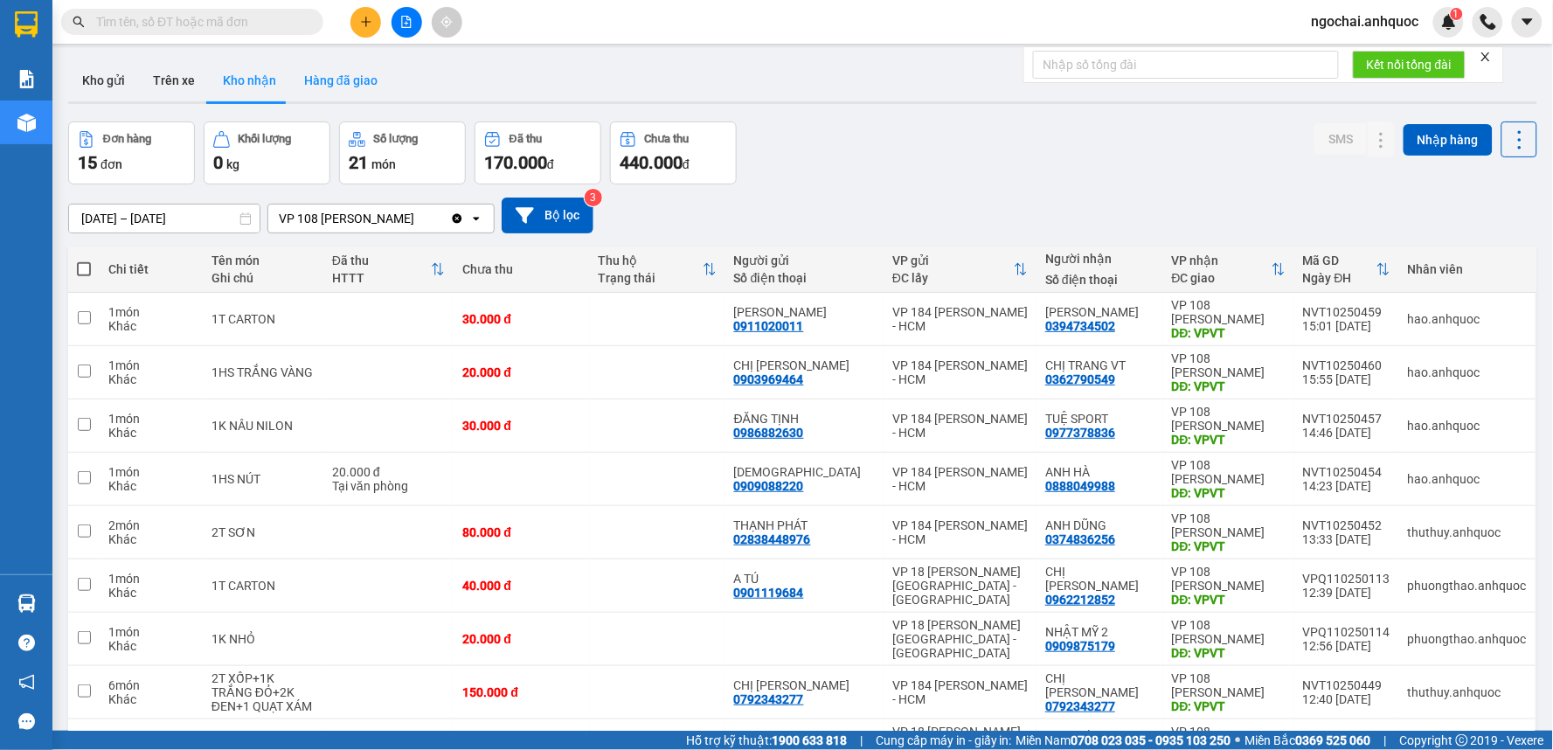
click at [359, 80] on button "Hàng đã giao" at bounding box center [340, 80] width 101 height 42
